Goal: Information Seeking & Learning: Learn about a topic

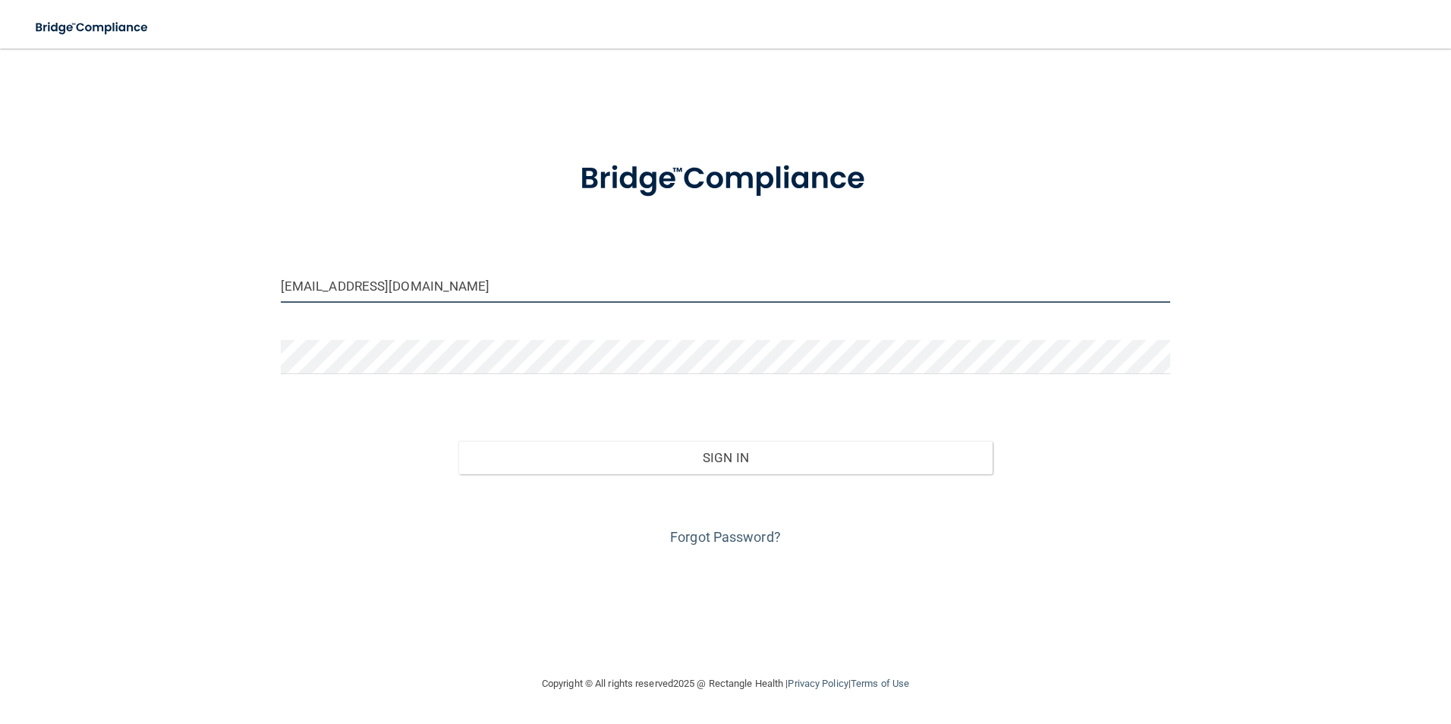
drag, startPoint x: 437, startPoint y: 279, endPoint x: 231, endPoint y: 238, distance: 210.5
click at [231, 238] on div "[EMAIL_ADDRESS][DOMAIN_NAME] Invalid email/password. You don't have permission …" at bounding box center [725, 362] width 1390 height 596
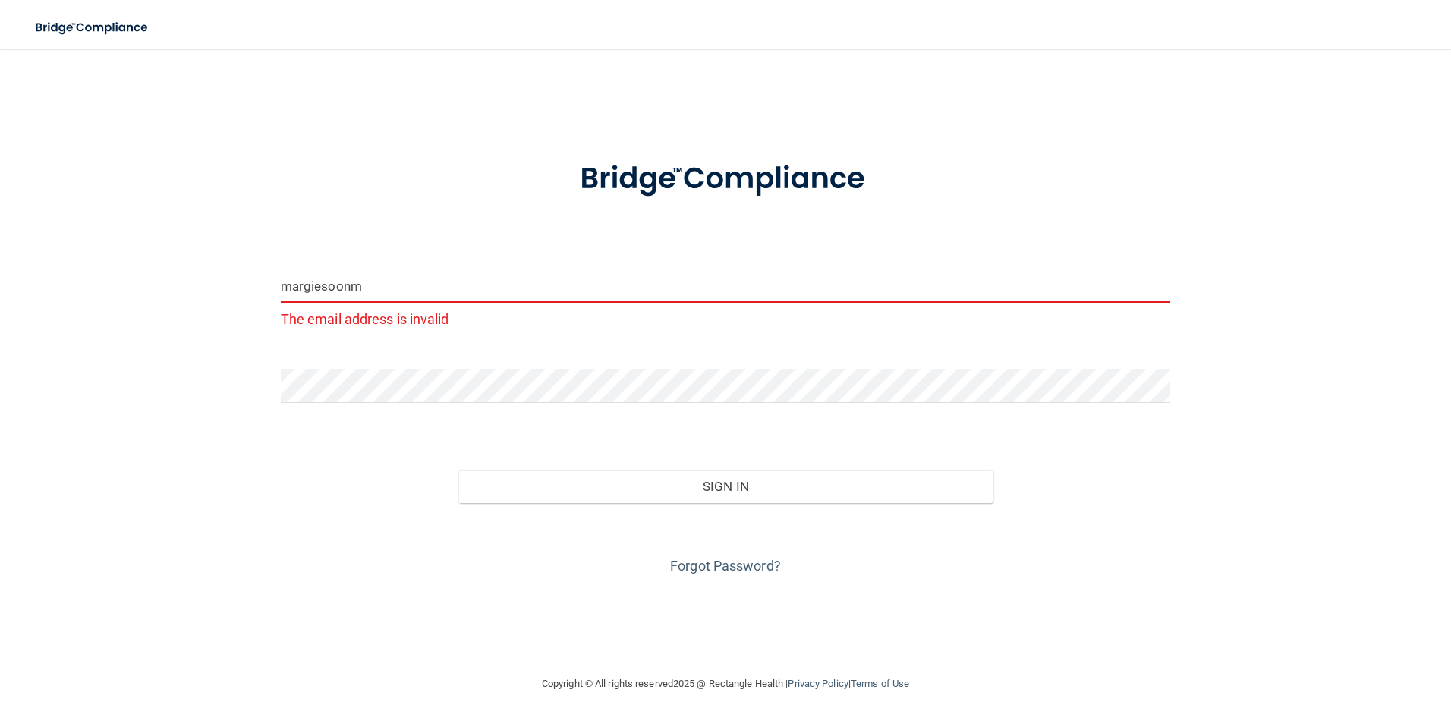
click at [389, 292] on input "margiesoonm" at bounding box center [726, 286] width 890 height 34
type input "[EMAIL_ADDRESS][DOMAIN_NAME]"
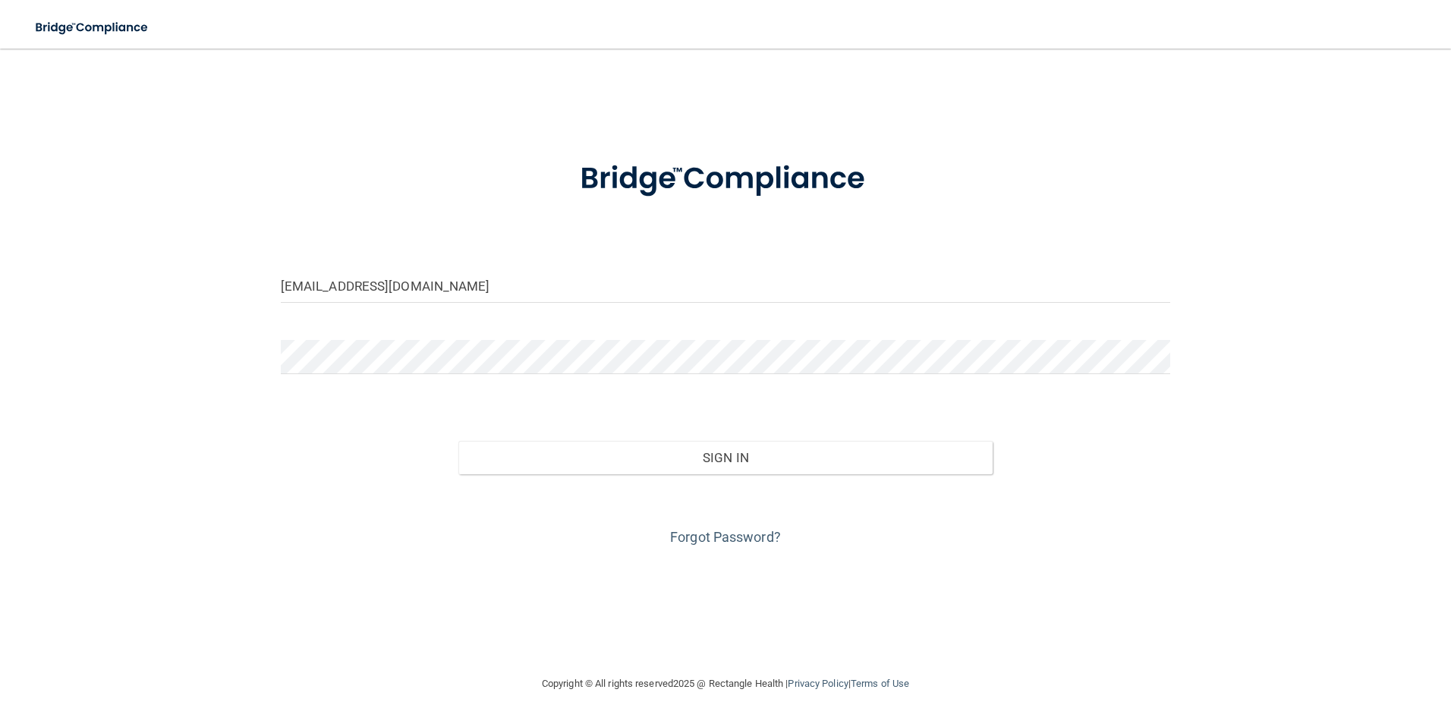
click at [401, 336] on form "[EMAIL_ADDRESS][DOMAIN_NAME] Invalid email/password. You don't have permission …" at bounding box center [726, 345] width 890 height 410
click at [203, 336] on div "[EMAIL_ADDRESS][DOMAIN_NAME] Invalid email/password. You don't have permission …" at bounding box center [725, 362] width 1390 height 596
click at [209, 335] on div "[EMAIL_ADDRESS][DOMAIN_NAME] Invalid email/password. You don't have permission …" at bounding box center [725, 362] width 1390 height 596
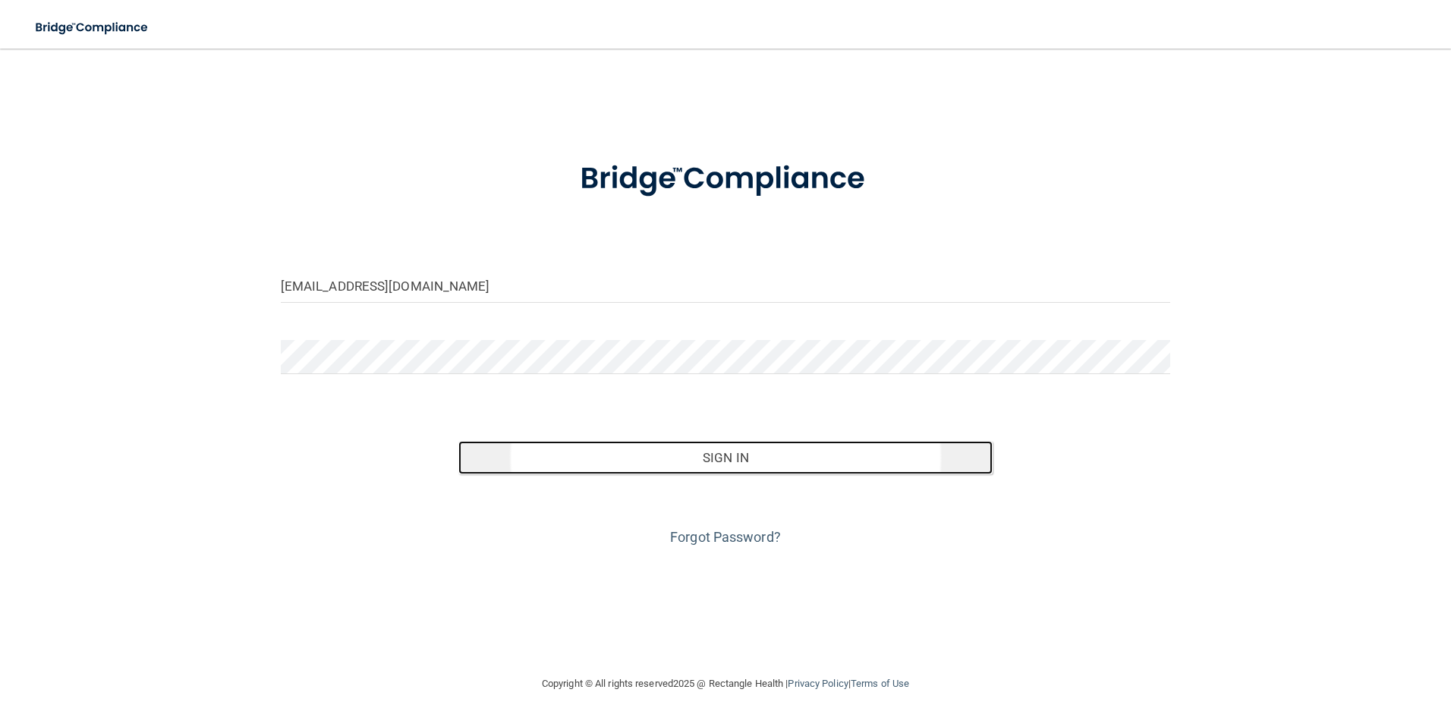
click at [734, 462] on button "Sign In" at bounding box center [725, 457] width 534 height 33
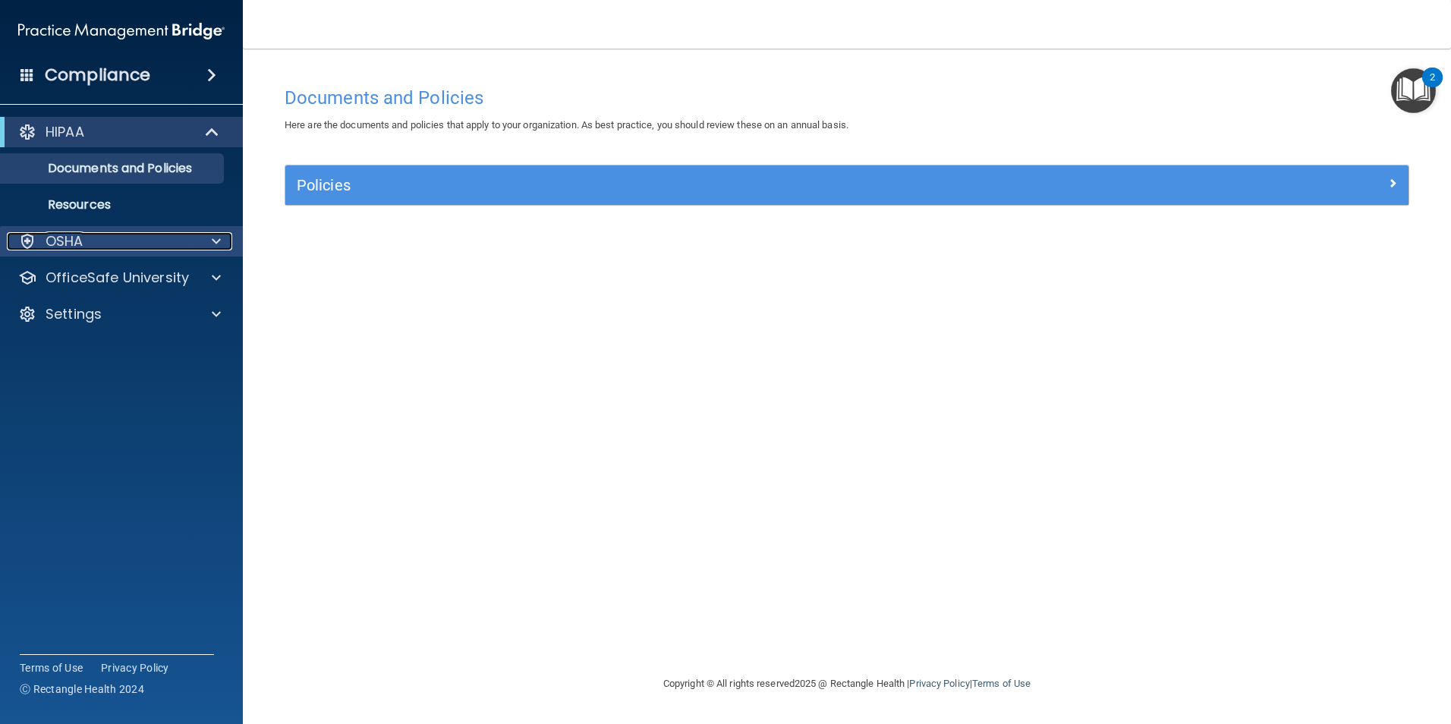
click at [217, 235] on span at bounding box center [216, 241] width 9 height 18
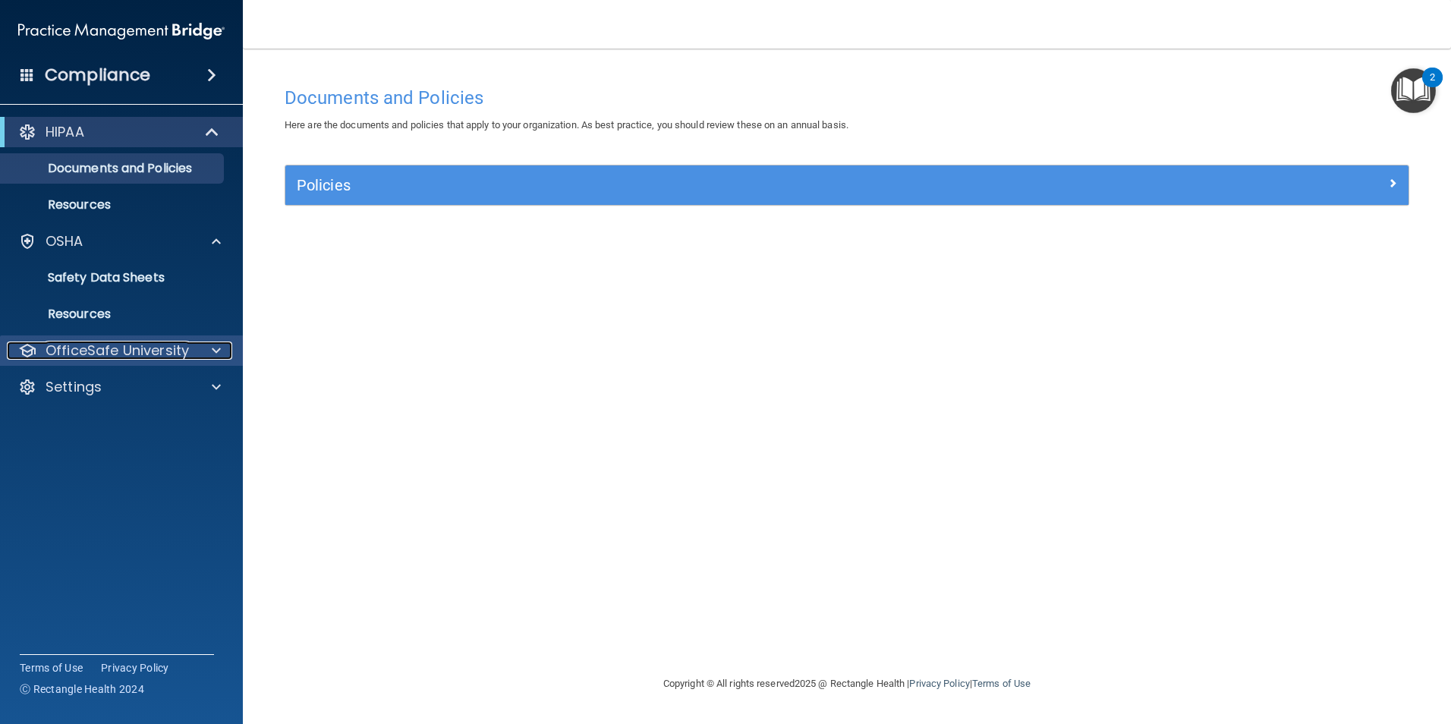
click at [222, 354] on div at bounding box center [214, 351] width 38 height 18
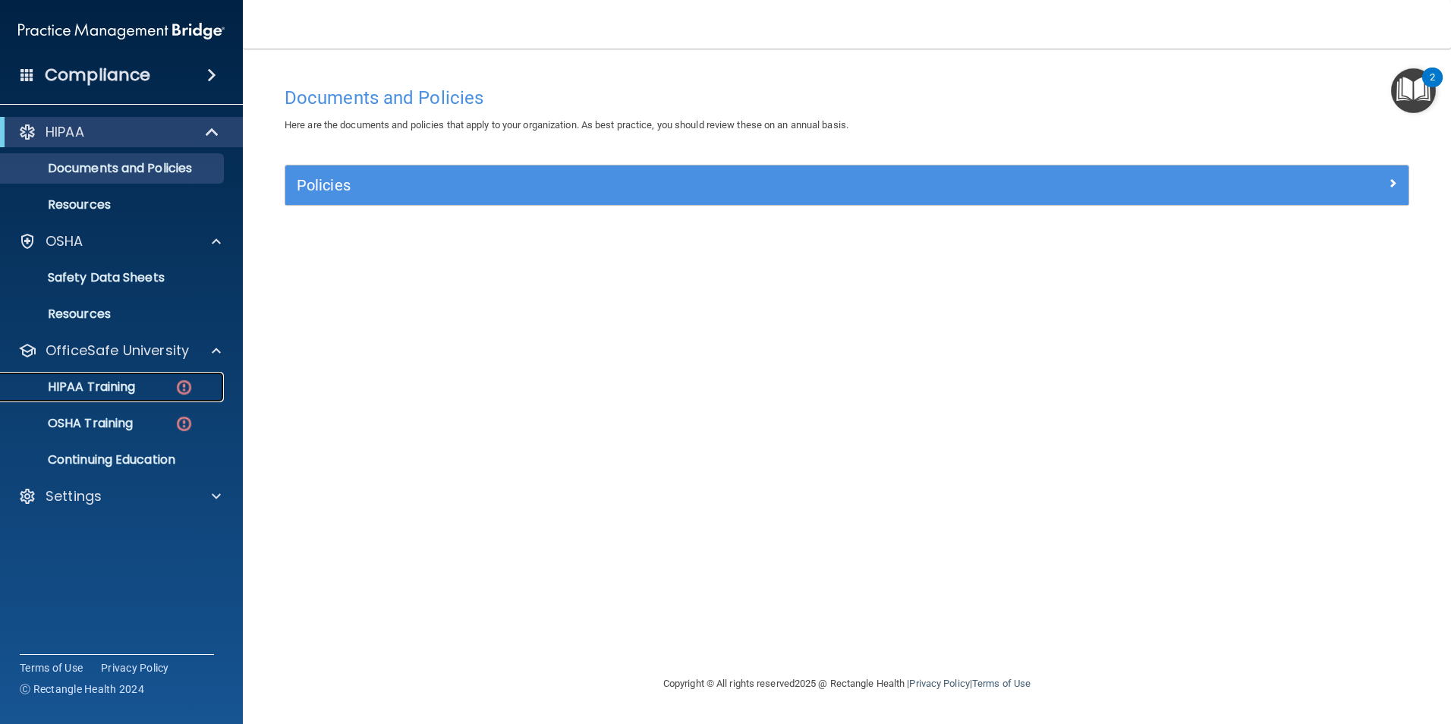
click at [125, 385] on p "HIPAA Training" at bounding box center [72, 386] width 125 height 15
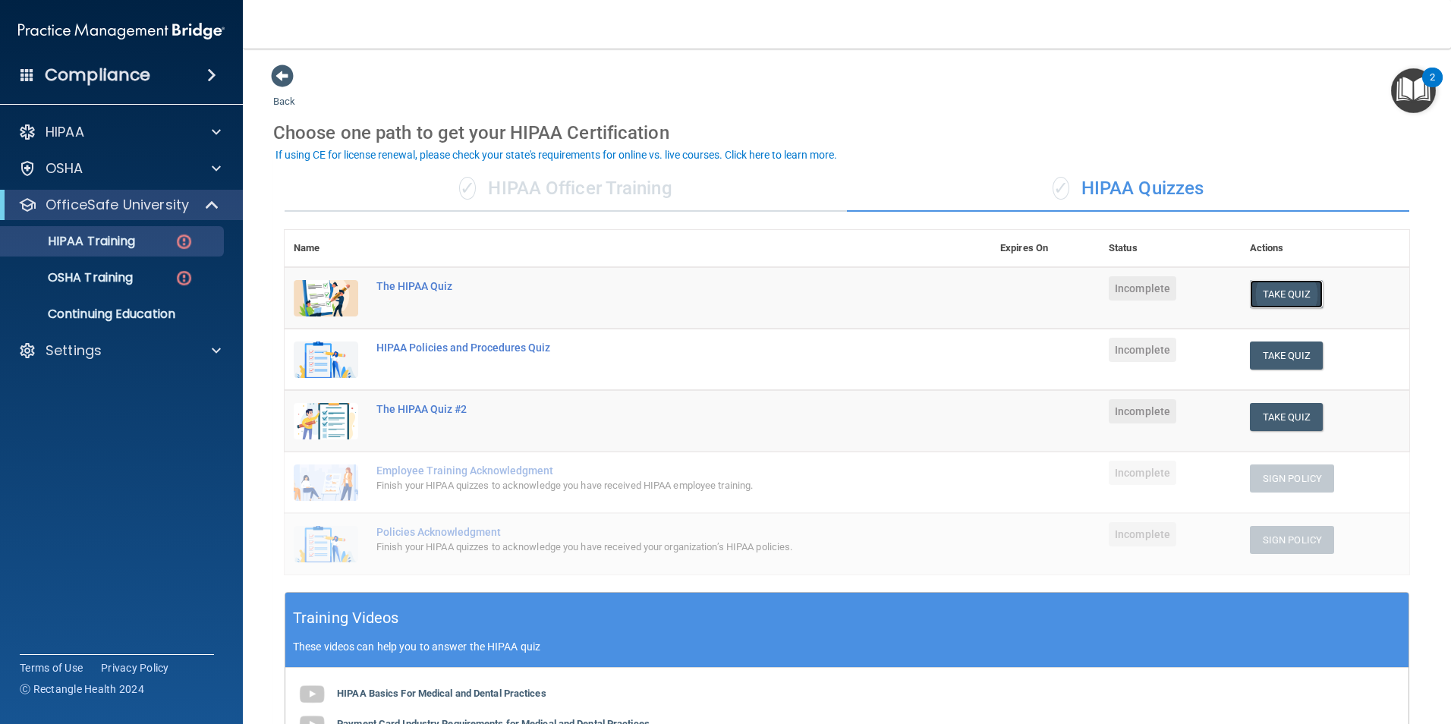
click at [1301, 287] on button "Take Quiz" at bounding box center [1286, 294] width 73 height 28
